Goal: Information Seeking & Learning: Check status

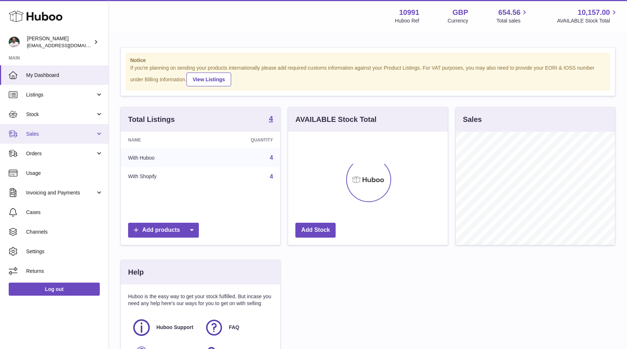
scroll to position [113, 159]
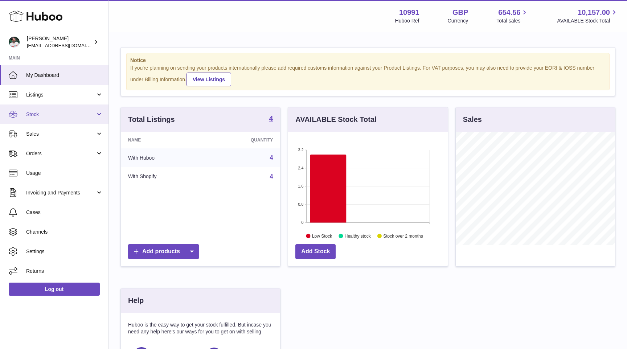
click at [67, 114] on span "Stock" at bounding box center [60, 114] width 69 height 7
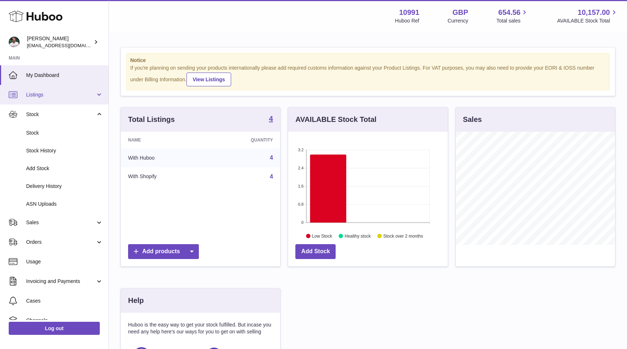
click at [83, 104] on link "Listings" at bounding box center [54, 95] width 108 height 20
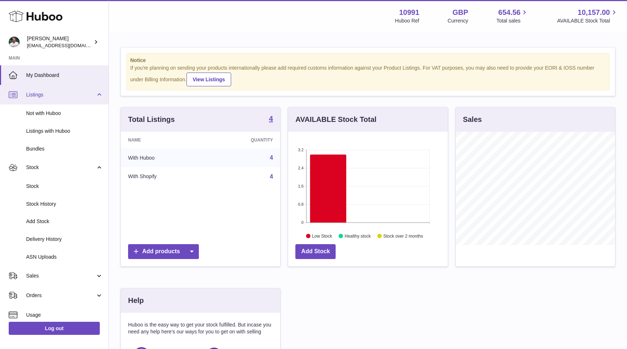
click at [84, 97] on span "Listings" at bounding box center [60, 94] width 69 height 7
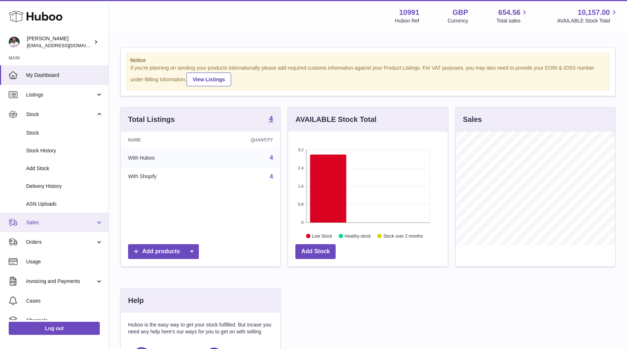
click at [75, 225] on span "Sales" at bounding box center [60, 222] width 69 height 7
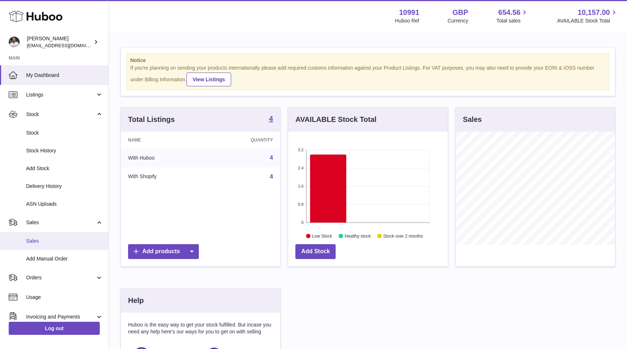
click at [73, 239] on span "Sales" at bounding box center [64, 241] width 77 height 7
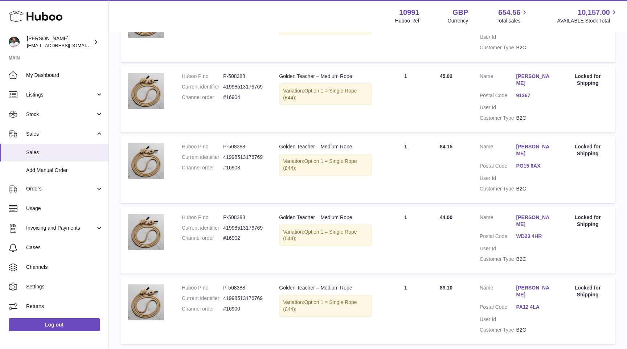
scroll to position [534, 0]
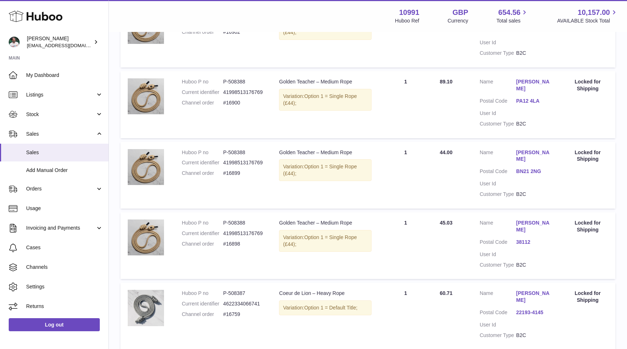
click at [530, 309] on link "22193-4145" at bounding box center [534, 312] width 37 height 7
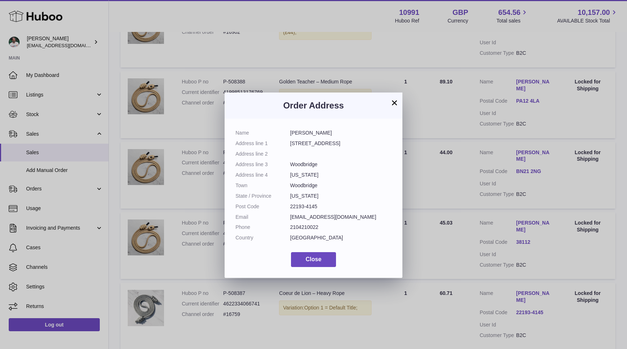
click at [394, 102] on button "×" at bounding box center [394, 102] width 9 height 9
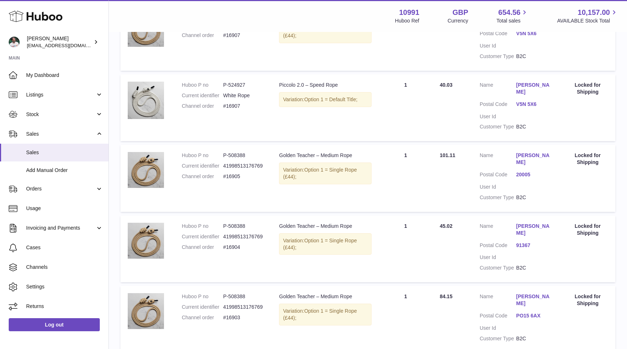
scroll to position [0, 0]
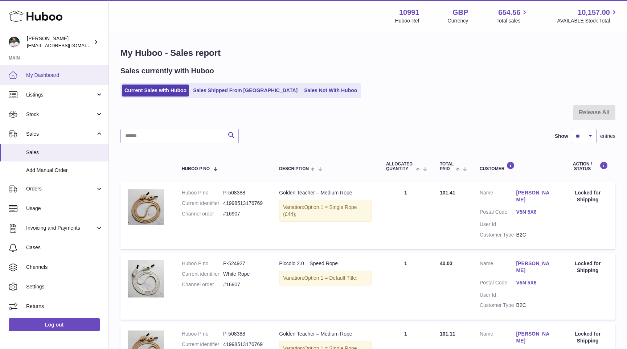
click at [81, 78] on span "My Dashboard" at bounding box center [64, 75] width 77 height 7
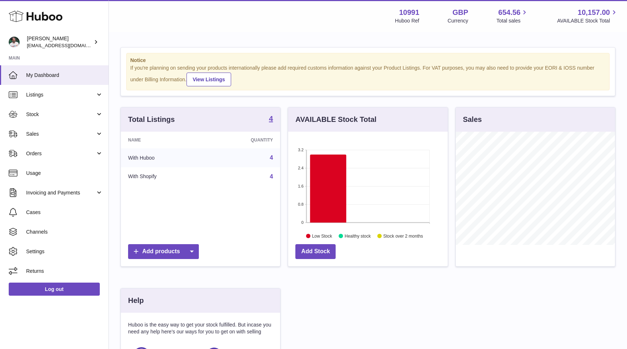
scroll to position [113, 159]
click at [66, 137] on link "Sales" at bounding box center [54, 134] width 108 height 20
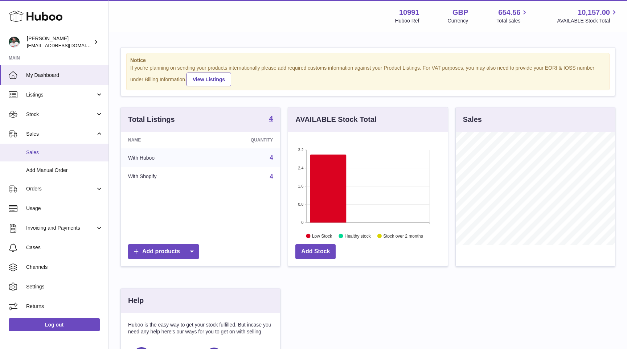
click at [63, 149] on span "Sales" at bounding box center [64, 152] width 77 height 7
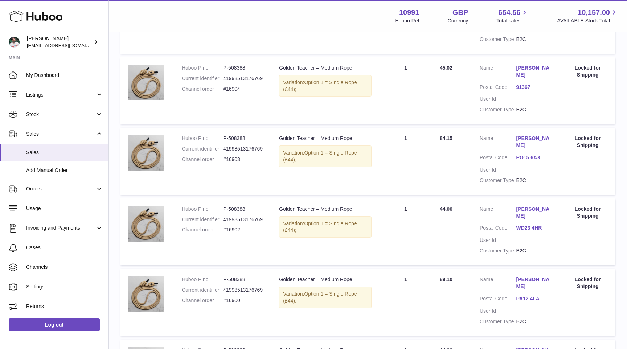
scroll to position [269, 0]
